Goal: Check status: Check status

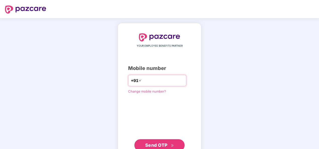
click at [153, 82] on input "number" at bounding box center [162, 81] width 41 height 8
click at [142, 81] on input "**********" at bounding box center [162, 81] width 41 height 8
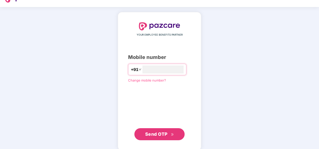
scroll to position [17, 0]
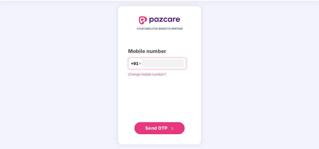
type input "**********"
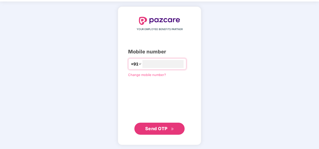
click at [166, 129] on span "Send OTP" at bounding box center [156, 128] width 22 height 5
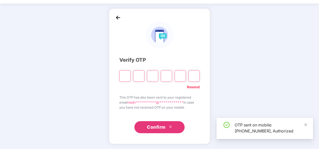
scroll to position [15, 0]
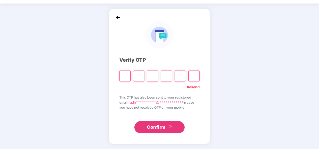
type input "*"
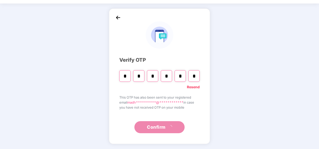
type input "*"
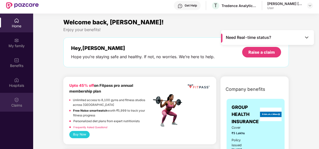
click at [18, 105] on div "Claims" at bounding box center [16, 105] width 33 height 5
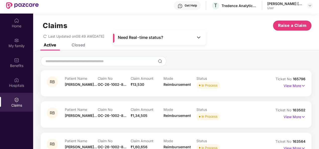
scroll to position [6, 0]
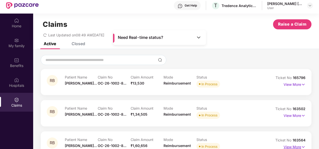
click at [296, 147] on p "View More" at bounding box center [295, 146] width 22 height 7
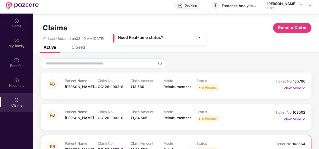
scroll to position [0, 0]
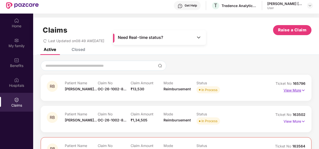
click at [297, 92] on p "View More" at bounding box center [295, 89] width 22 height 7
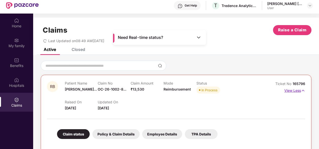
scroll to position [75, 0]
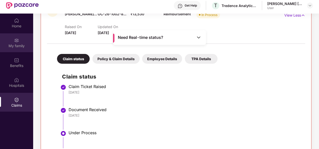
click at [12, 40] on div "My family" at bounding box center [16, 42] width 33 height 19
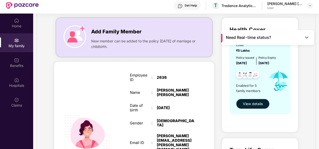
scroll to position [0, 0]
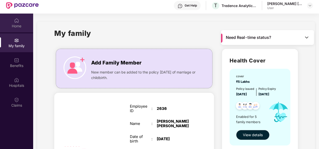
click at [15, 25] on div "Home" at bounding box center [16, 26] width 33 height 5
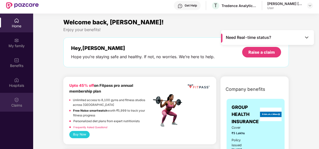
click at [12, 109] on div "Claims" at bounding box center [16, 102] width 33 height 19
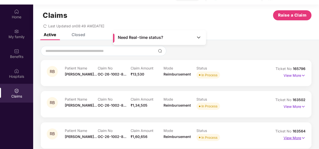
scroll to position [28, 0]
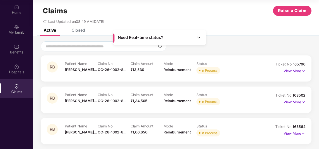
click at [159, 44] on div "Need Real-time status?" at bounding box center [159, 37] width 93 height 15
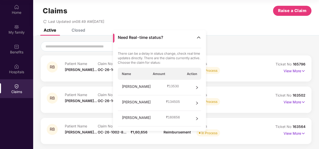
click at [197, 116] on span "right" at bounding box center [197, 119] width 4 height 8
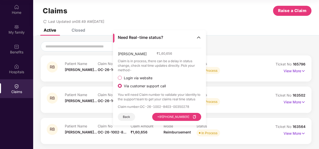
click at [132, 79] on span "Login via website" at bounding box center [138, 78] width 33 height 5
click at [178, 116] on button "Visit Website" at bounding box center [187, 117] width 28 height 8
click at [199, 38] on img at bounding box center [198, 37] width 5 height 5
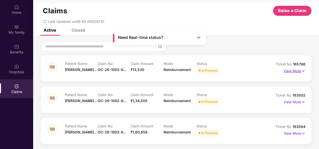
click at [300, 70] on p "View More" at bounding box center [295, 70] width 22 height 7
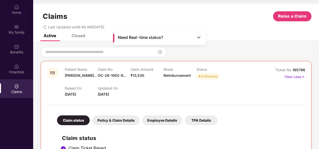
scroll to position [0, 0]
click at [78, 34] on div "Claims Raise a Claim Last Updated on 08:49 AM, 16 Aug 2025" at bounding box center [176, 19] width 286 height 30
click at [77, 38] on div "Closed" at bounding box center [79, 35] width 14 height 5
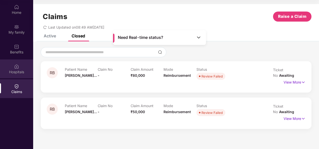
click at [13, 70] on div "Hospitals" at bounding box center [16, 72] width 33 height 5
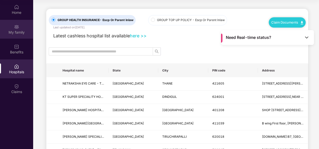
click at [16, 31] on div "My family" at bounding box center [16, 32] width 33 height 5
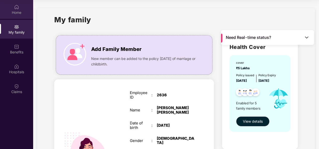
click at [16, 12] on div "Home" at bounding box center [16, 12] width 33 height 5
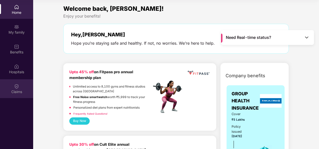
click at [14, 90] on div "Claims" at bounding box center [16, 91] width 33 height 5
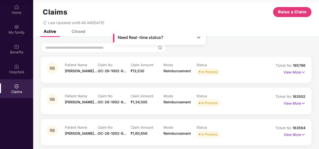
scroll to position [6, 0]
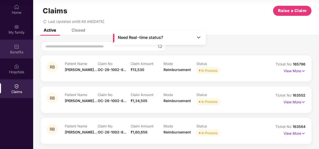
click at [13, 50] on div "Benefits" at bounding box center [16, 52] width 33 height 5
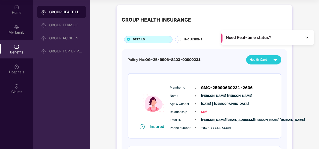
click at [178, 38] on icon at bounding box center [179, 39] width 3 height 3
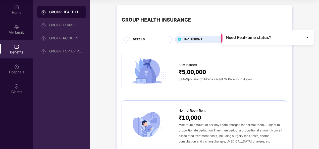
click at [127, 40] on circle at bounding box center [128, 39] width 3 height 3
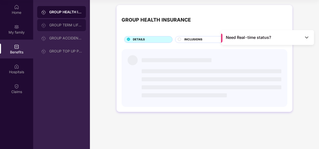
click at [61, 27] on div "GROUP TERM LIFE INSURANCE" at bounding box center [65, 25] width 33 height 4
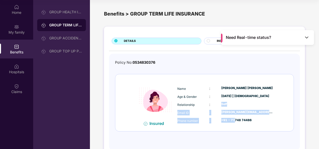
drag, startPoint x: 222, startPoint y: 104, endPoint x: 235, endPoint y: 116, distance: 18.2
click at [235, 116] on div "Name : Madhuri Bharatrao thokal Age & Gender : 12 June 1995 | Female Relationsh…" at bounding box center [225, 104] width 98 height 43
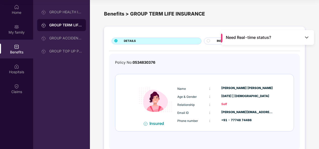
click at [181, 90] on span "Name" at bounding box center [181, 89] width 9 height 4
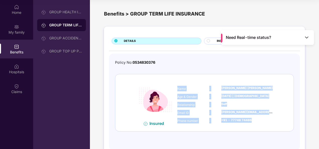
drag, startPoint x: 178, startPoint y: 88, endPoint x: 250, endPoint y: 123, distance: 80.0
click at [250, 123] on div "Name : Madhuri Bharatrao thokal Age & Gender : 12 June 1995 | Female Relationsh…" at bounding box center [225, 104] width 98 height 43
click at [250, 122] on div "+91 - 77748 74486" at bounding box center [247, 120] width 52 height 5
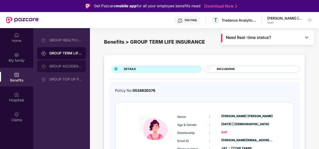
click at [71, 63] on div "GROUP ACCIDENTAL INSURANCE" at bounding box center [61, 66] width 49 height 12
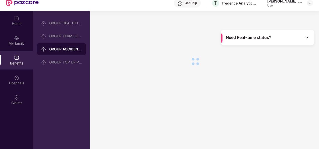
scroll to position [28, 0]
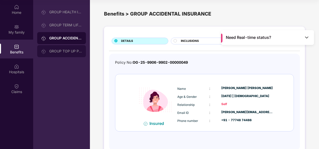
click at [57, 50] on div "GROUP TOP UP POLICY" at bounding box center [65, 51] width 33 height 4
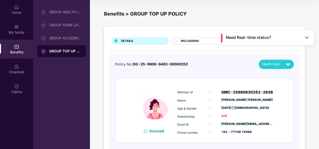
click at [184, 40] on span "INCLUSIONS" at bounding box center [190, 41] width 18 height 5
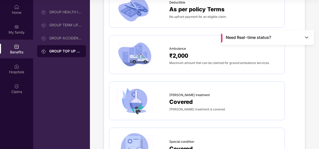
scroll to position [402, 0]
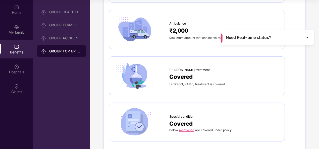
click at [186, 128] on link "mentioned" at bounding box center [186, 130] width 15 height 4
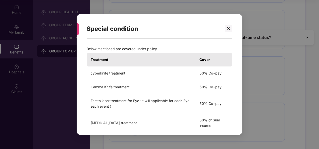
scroll to position [0, 0]
click at [227, 28] on icon "close" at bounding box center [229, 29] width 4 height 4
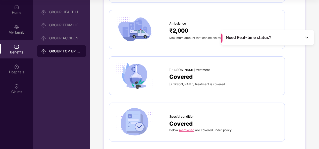
click at [141, 79] on img at bounding box center [134, 76] width 41 height 28
click at [182, 73] on span "Covered" at bounding box center [180, 76] width 23 height 9
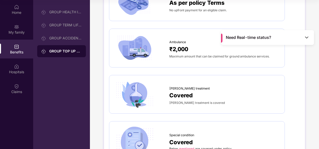
scroll to position [352, 0]
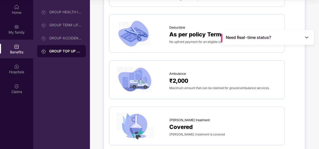
click at [134, 81] on img at bounding box center [134, 80] width 41 height 28
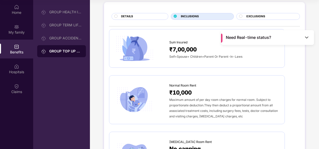
scroll to position [0, 0]
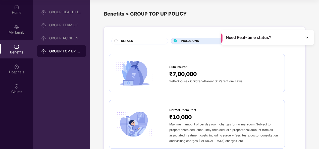
click at [129, 42] on span "DETAILS" at bounding box center [127, 41] width 12 height 5
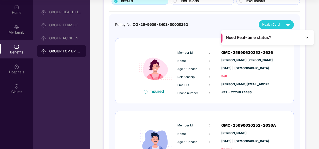
scroll to position [50, 0]
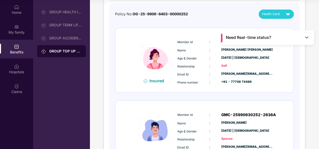
click at [309, 41] on div "Need Real-time status?" at bounding box center [267, 37] width 93 height 15
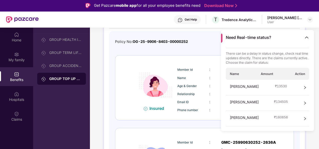
scroll to position [0, 0]
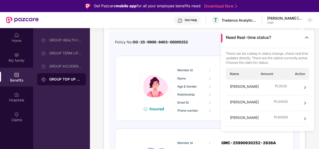
click at [305, 37] on img at bounding box center [306, 37] width 5 height 5
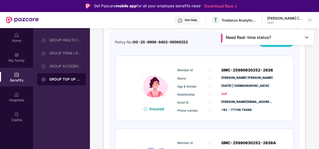
click at [279, 46] on div "Health Card" at bounding box center [277, 42] width 30 height 9
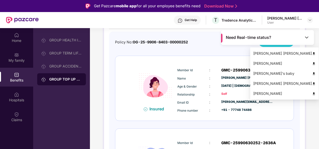
click at [312, 73] on img at bounding box center [314, 74] width 4 height 4
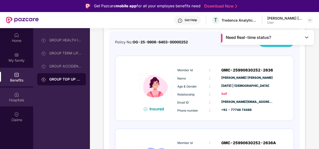
click at [15, 95] on img at bounding box center [16, 94] width 5 height 5
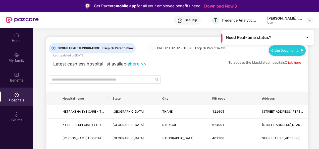
click at [186, 20] on div "Get Help" at bounding box center [191, 20] width 12 height 4
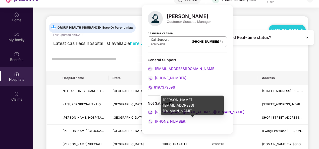
scroll to position [28, 0]
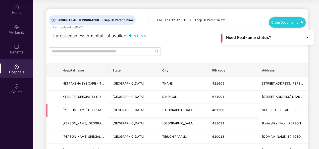
click at [52, 105] on td at bounding box center [52, 110] width 12 height 13
click at [287, 21] on link "Claim Documents" at bounding box center [287, 22] width 32 height 4
click at [288, 32] on link "Claim Form" at bounding box center [289, 31] width 33 height 11
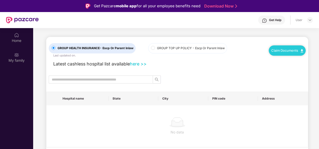
scroll to position [28, 0]
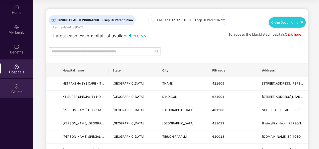
click at [17, 86] on img at bounding box center [16, 86] width 5 height 5
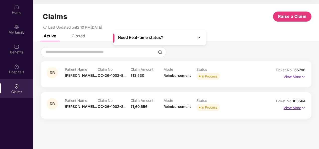
click at [299, 109] on p "View More" at bounding box center [295, 107] width 22 height 7
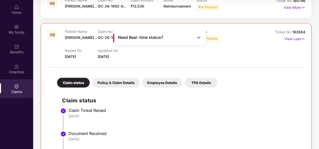
scroll to position [65, 0]
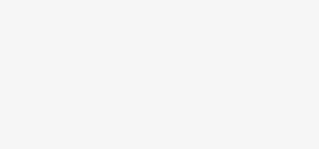
scroll to position [28, 0]
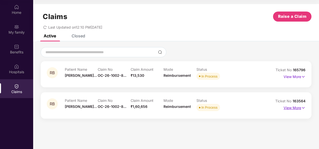
click at [304, 106] on img at bounding box center [303, 108] width 4 height 6
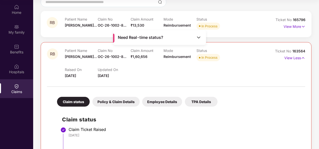
scroll to position [50, 0]
click at [107, 100] on div "Policy & Claim Details" at bounding box center [115, 102] width 47 height 10
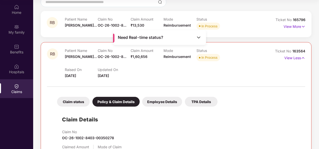
click at [154, 103] on div "Employee Details" at bounding box center [162, 102] width 40 height 10
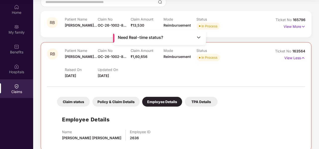
click at [14, 95] on div "Claims" at bounding box center [16, 88] width 33 height 19
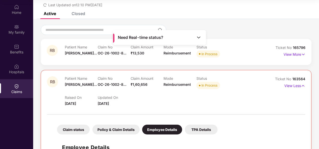
scroll to position [0, 0]
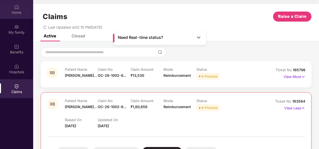
click at [15, 15] on div "Home" at bounding box center [16, 12] width 33 height 5
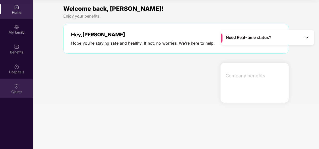
click at [19, 86] on img at bounding box center [16, 86] width 5 height 5
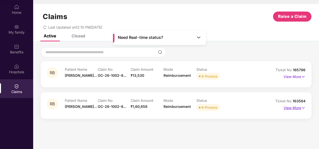
click at [302, 108] on img at bounding box center [303, 108] width 4 height 6
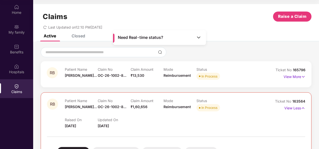
scroll to position [126, 0]
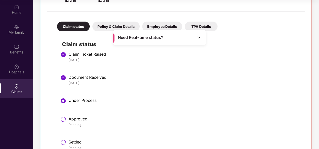
click at [70, 26] on div "Claim status" at bounding box center [73, 27] width 33 height 10
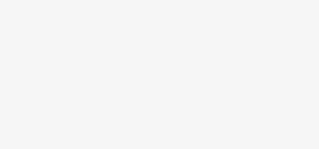
scroll to position [28, 0]
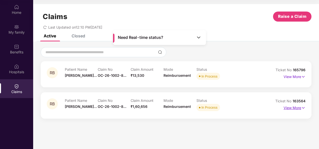
click at [293, 107] on p "View More" at bounding box center [295, 107] width 22 height 7
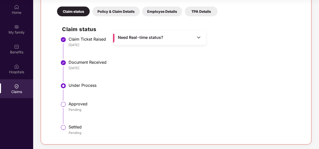
scroll to position [65, 0]
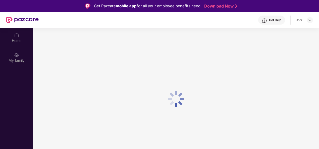
scroll to position [28, 0]
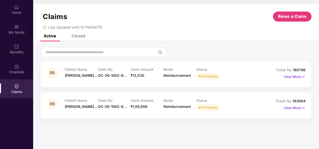
click at [13, 14] on div "Home" at bounding box center [16, 12] width 33 height 5
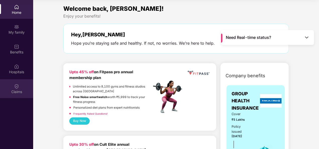
click at [13, 88] on div "Claims" at bounding box center [16, 88] width 33 height 19
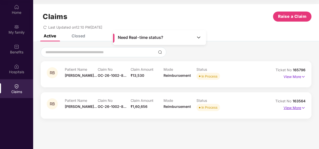
click at [302, 108] on img at bounding box center [303, 108] width 4 height 6
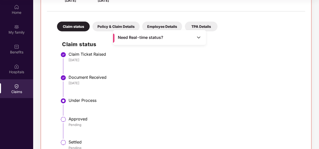
scroll to position [101, 0]
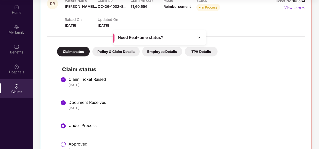
click at [120, 51] on div "Policy & Claim Details" at bounding box center [115, 52] width 47 height 10
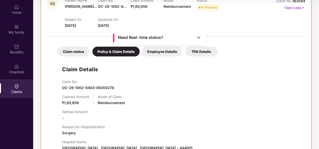
click at [79, 53] on div "Claim status" at bounding box center [73, 52] width 33 height 10
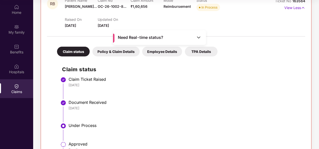
scroll to position [141, 0]
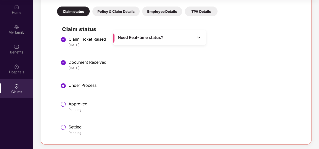
click at [199, 39] on img at bounding box center [198, 37] width 5 height 5
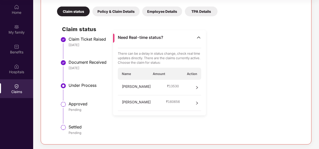
click at [193, 103] on div "[PERSON_NAME] ₹ 160656" at bounding box center [160, 103] width 84 height 16
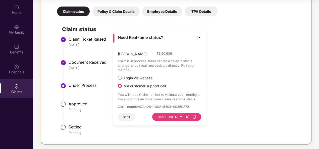
click at [126, 80] on span "Login via website" at bounding box center [138, 78] width 33 height 5
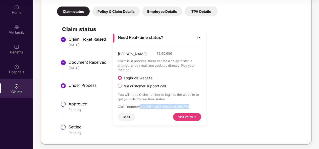
drag, startPoint x: 141, startPoint y: 106, endPoint x: 198, endPoint y: 111, distance: 56.7
click at [198, 110] on div "[PERSON_NAME] ₹ 1,60,656 Claim is in process, there can be a delay in status ch…" at bounding box center [160, 84] width 84 height 73
copy div "OC-26-1002-8403-00350278 Back Visit Website"
click at [146, 117] on div "Back Visit Website" at bounding box center [160, 117] width 84 height 8
drag, startPoint x: 141, startPoint y: 106, endPoint x: 196, endPoint y: 108, distance: 55.8
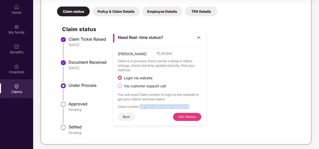
click at [196, 108] on p "Claim number : OC-26-1002-8403-00350278" at bounding box center [160, 107] width 84 height 5
copy p "OC-26-1002-8403-00350278"
click at [181, 117] on button "Visit Website" at bounding box center [187, 117] width 28 height 8
click at [82, 121] on li "Approved Pending" at bounding box center [181, 114] width 238 height 23
click at [202, 38] on div "Need Real-time status?" at bounding box center [159, 37] width 93 height 15
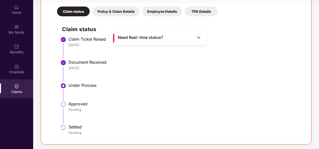
click at [116, 9] on div "Policy & Claim Details" at bounding box center [115, 12] width 47 height 10
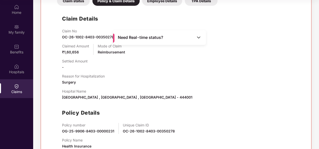
scroll to position [141, 0]
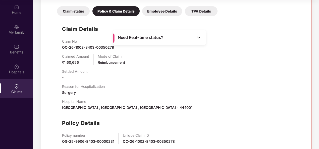
click at [160, 9] on div "Employee Details" at bounding box center [162, 11] width 40 height 10
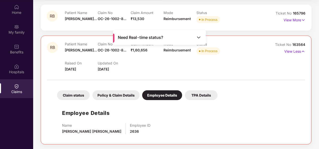
click at [201, 95] on div "TPA Details" at bounding box center [201, 95] width 33 height 10
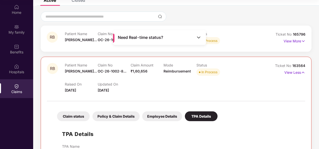
scroll to position [43, 0]
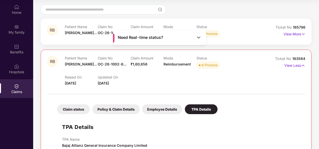
click at [79, 108] on div "Claim status" at bounding box center [73, 110] width 33 height 10
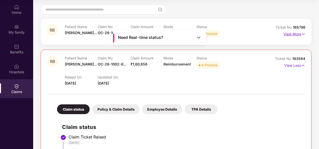
click at [299, 34] on p "View More" at bounding box center [295, 33] width 22 height 7
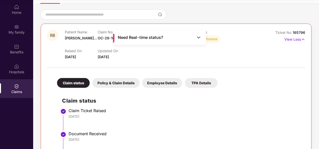
scroll to position [0, 0]
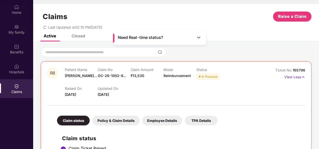
click at [80, 34] on div "Closed" at bounding box center [79, 35] width 14 height 5
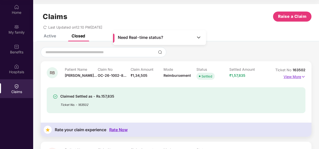
click at [300, 76] on p "View More" at bounding box center [295, 76] width 22 height 7
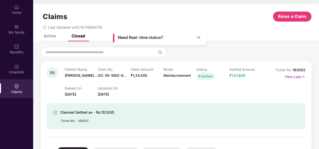
click at [48, 32] on div "Claims Raise a Claim Last Updated on 12:10 PM[DATE]" at bounding box center [176, 19] width 286 height 30
click at [49, 36] on div "Active" at bounding box center [50, 35] width 12 height 5
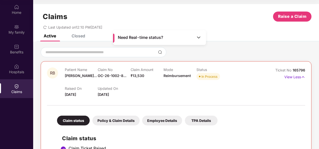
click at [80, 36] on div "Closed" at bounding box center [79, 35] width 14 height 5
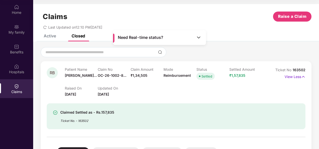
click at [95, 93] on div "Raised On [DATE]" at bounding box center [81, 91] width 33 height 11
click at [197, 76] on span "Settled" at bounding box center [205, 76] width 18 height 7
click at [45, 37] on div "Active" at bounding box center [50, 35] width 12 height 5
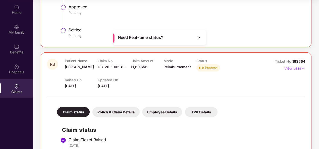
scroll to position [131, 0]
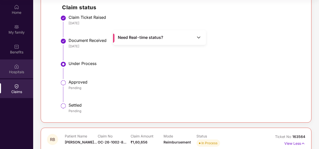
click at [21, 71] on div "Hospitals" at bounding box center [16, 72] width 33 height 5
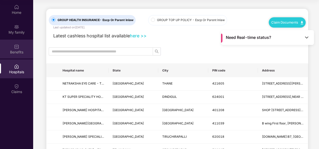
click at [17, 49] on div "Benefits" at bounding box center [16, 49] width 33 height 19
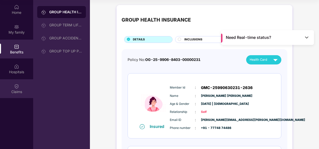
click at [17, 90] on div "Claims" at bounding box center [16, 91] width 33 height 5
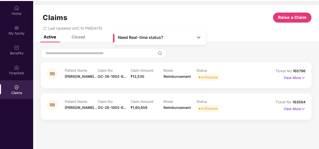
scroll to position [28, 0]
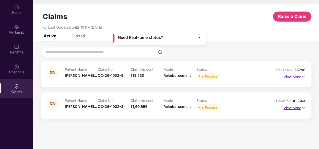
click at [304, 108] on img at bounding box center [303, 108] width 4 height 6
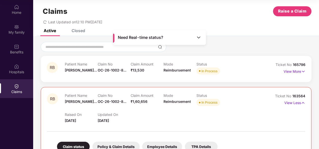
scroll to position [0, 0]
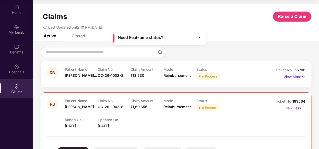
click at [77, 35] on div "Closed" at bounding box center [79, 35] width 14 height 5
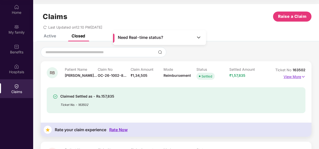
click at [293, 77] on p "View More" at bounding box center [295, 76] width 22 height 7
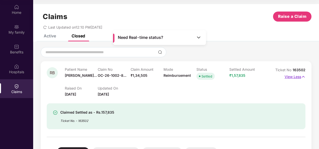
click at [296, 78] on p "View Less" at bounding box center [295, 76] width 21 height 7
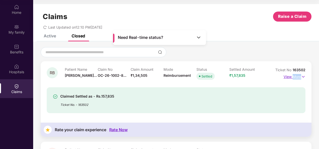
click at [296, 78] on p "View More" at bounding box center [295, 76] width 22 height 7
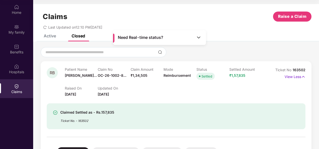
click at [52, 36] on div "Active" at bounding box center [50, 35] width 12 height 5
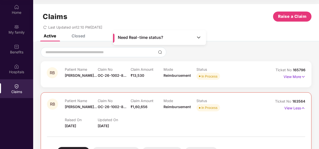
click at [53, 38] on div "Active" at bounding box center [50, 35] width 12 height 5
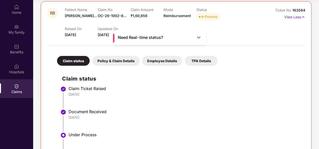
scroll to position [90, 0]
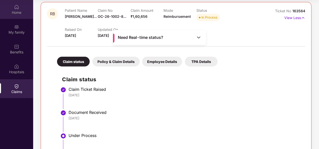
click at [18, 12] on div "Home" at bounding box center [16, 12] width 33 height 5
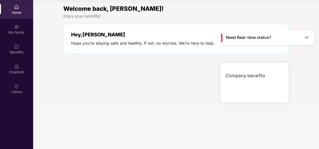
scroll to position [0, 0]
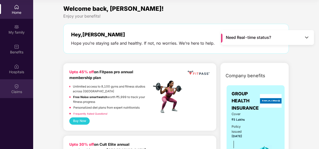
click at [15, 91] on div "Claims" at bounding box center [16, 91] width 33 height 5
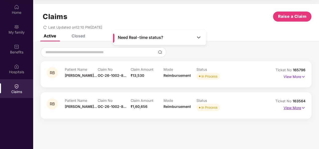
click at [299, 109] on p "View More" at bounding box center [295, 107] width 22 height 7
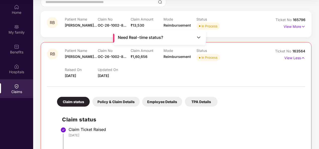
scroll to position [75, 0]
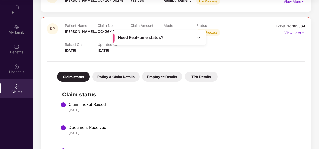
click at [123, 77] on div "Policy & Claim Details" at bounding box center [115, 77] width 47 height 10
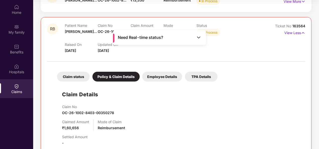
click at [158, 77] on div "Employee Details" at bounding box center [162, 77] width 40 height 10
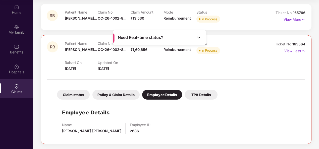
scroll to position [57, 0]
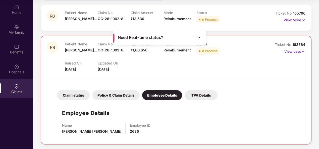
click at [196, 97] on div "TPA Details" at bounding box center [201, 95] width 33 height 10
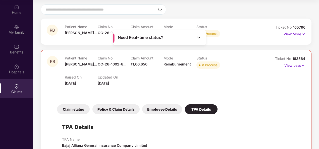
scroll to position [18, 0]
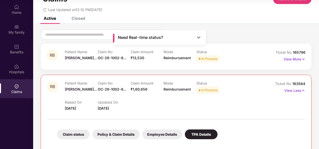
click at [77, 19] on div "Closed" at bounding box center [79, 18] width 14 height 5
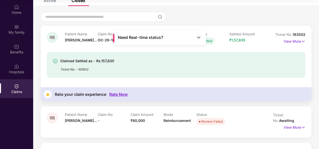
scroll to position [43, 0]
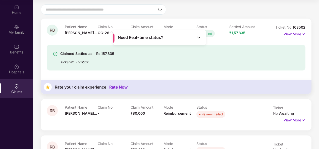
click at [114, 86] on div "Rate Now" at bounding box center [118, 87] width 18 height 5
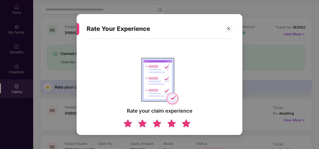
click at [182, 124] on img at bounding box center [186, 123] width 10 height 9
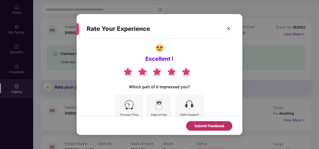
click at [206, 123] on div "Submit Feedback" at bounding box center [209, 126] width 30 height 6
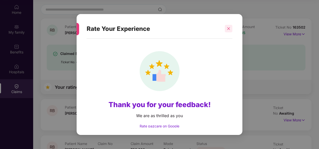
click at [229, 30] on icon "close" at bounding box center [229, 29] width 4 height 4
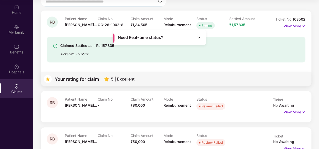
scroll to position [55, 0]
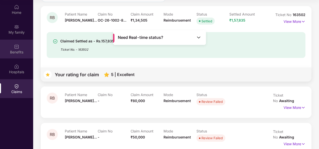
click at [18, 46] on img at bounding box center [16, 46] width 5 height 5
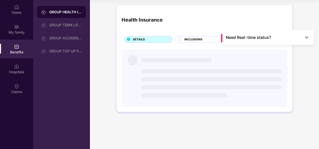
scroll to position [0, 0]
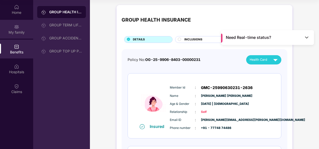
click at [13, 34] on div "My family" at bounding box center [16, 32] width 33 height 5
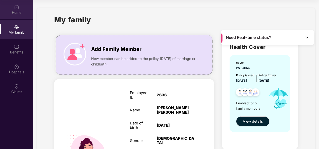
click at [15, 12] on div "Home" at bounding box center [16, 12] width 33 height 5
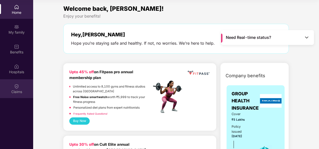
click at [21, 87] on div "Claims" at bounding box center [16, 88] width 33 height 19
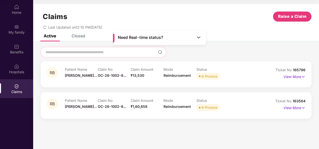
click at [160, 52] on img at bounding box center [160, 52] width 4 height 4
click at [73, 36] on div "Closed" at bounding box center [79, 35] width 14 height 5
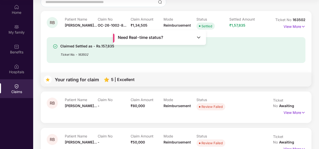
scroll to position [55, 0]
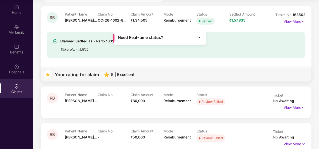
click at [285, 104] on p "View More" at bounding box center [295, 107] width 22 height 7
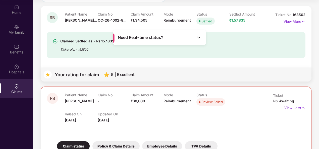
click at [201, 39] on div "Need Real-time status?" at bounding box center [159, 37] width 93 height 15
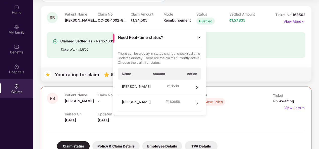
click at [201, 39] on div "Need Real-time status?" at bounding box center [159, 37] width 93 height 15
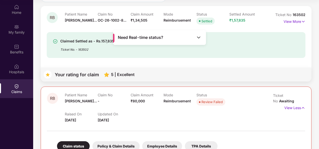
click at [201, 39] on div "Need Real-time status?" at bounding box center [159, 37] width 93 height 15
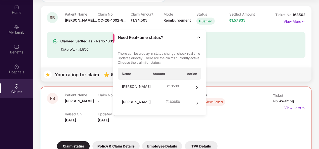
click at [199, 101] on div "[PERSON_NAME] ₹ 160656" at bounding box center [160, 103] width 84 height 16
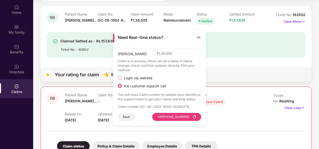
click at [197, 39] on img at bounding box center [198, 37] width 5 height 5
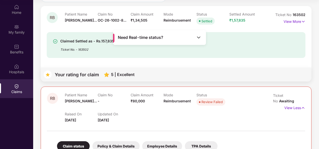
click at [214, 56] on div "Claimed Settled as - Rs.157,835 Ticket No. - 163502" at bounding box center [176, 45] width 259 height 26
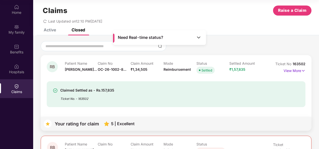
scroll to position [0, 0]
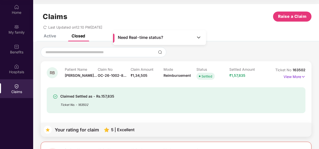
click at [45, 34] on div "Claims Raise a Claim Last Updated on 12:10 PM[DATE]" at bounding box center [176, 19] width 286 height 30
click at [48, 36] on div "Active" at bounding box center [50, 35] width 12 height 5
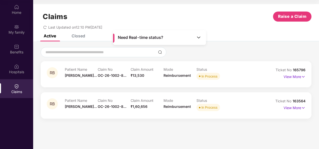
click at [79, 34] on div "Claims Raise a Claim Last Updated on 12:10 PM[DATE]" at bounding box center [176, 19] width 286 height 30
click at [79, 36] on div "Closed" at bounding box center [79, 35] width 14 height 5
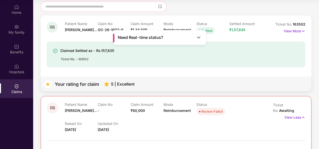
scroll to position [6, 0]
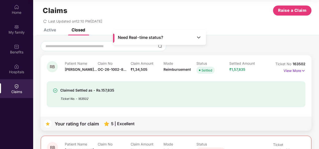
click at [51, 31] on div "Active" at bounding box center [50, 29] width 12 height 5
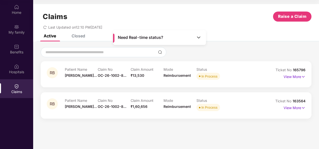
scroll to position [0, 0]
click at [294, 77] on p "View More" at bounding box center [295, 76] width 22 height 7
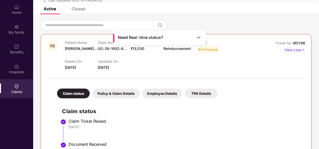
scroll to position [25, 0]
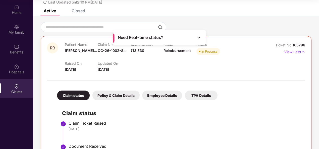
click at [197, 38] on img at bounding box center [198, 37] width 5 height 5
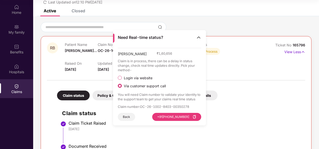
click at [125, 77] on span "Login via website" at bounding box center [138, 78] width 33 height 5
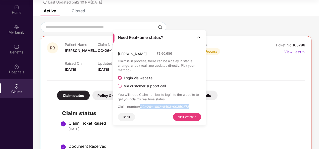
drag, startPoint x: 141, startPoint y: 105, endPoint x: 197, endPoint y: 107, distance: 55.8
click at [197, 107] on p "Claim number : OC-26-1002-8403-00350278" at bounding box center [160, 107] width 84 height 5
click at [129, 136] on li "Claim Ticket Raised [DATE]" at bounding box center [181, 134] width 238 height 23
click at [199, 39] on img at bounding box center [198, 37] width 5 height 5
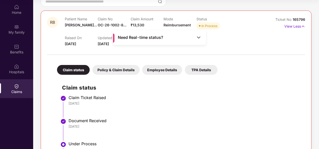
scroll to position [40, 0]
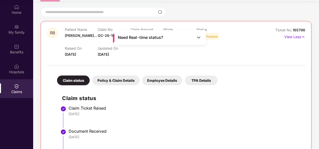
click at [195, 37] on div "Need Real-time status?" at bounding box center [159, 37] width 93 height 15
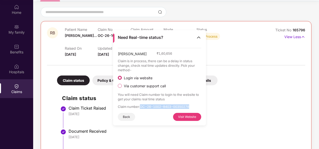
drag, startPoint x: 141, startPoint y: 106, endPoint x: 196, endPoint y: 107, distance: 55.8
click at [196, 107] on p "Claim number : OC-26-1002-8403-00350278" at bounding box center [160, 107] width 84 height 5
copy p "OC-26-1002-8403-00350278"
click at [180, 117] on button "Visit Website" at bounding box center [187, 117] width 28 height 8
click at [258, 96] on h2 "Claim status" at bounding box center [181, 98] width 238 height 8
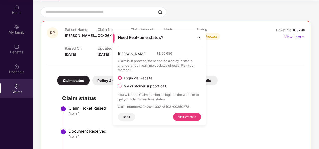
click at [195, 39] on div "Need Real-time status?" at bounding box center [159, 37] width 93 height 15
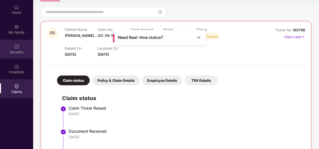
click at [12, 46] on div "Benefits" at bounding box center [16, 49] width 33 height 19
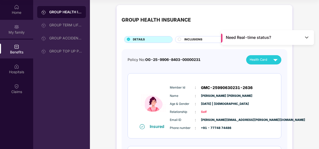
click at [14, 35] on div "My family" at bounding box center [16, 29] width 33 height 19
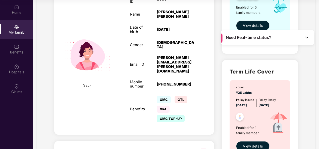
scroll to position [101, 0]
